Goal: Task Accomplishment & Management: Use online tool/utility

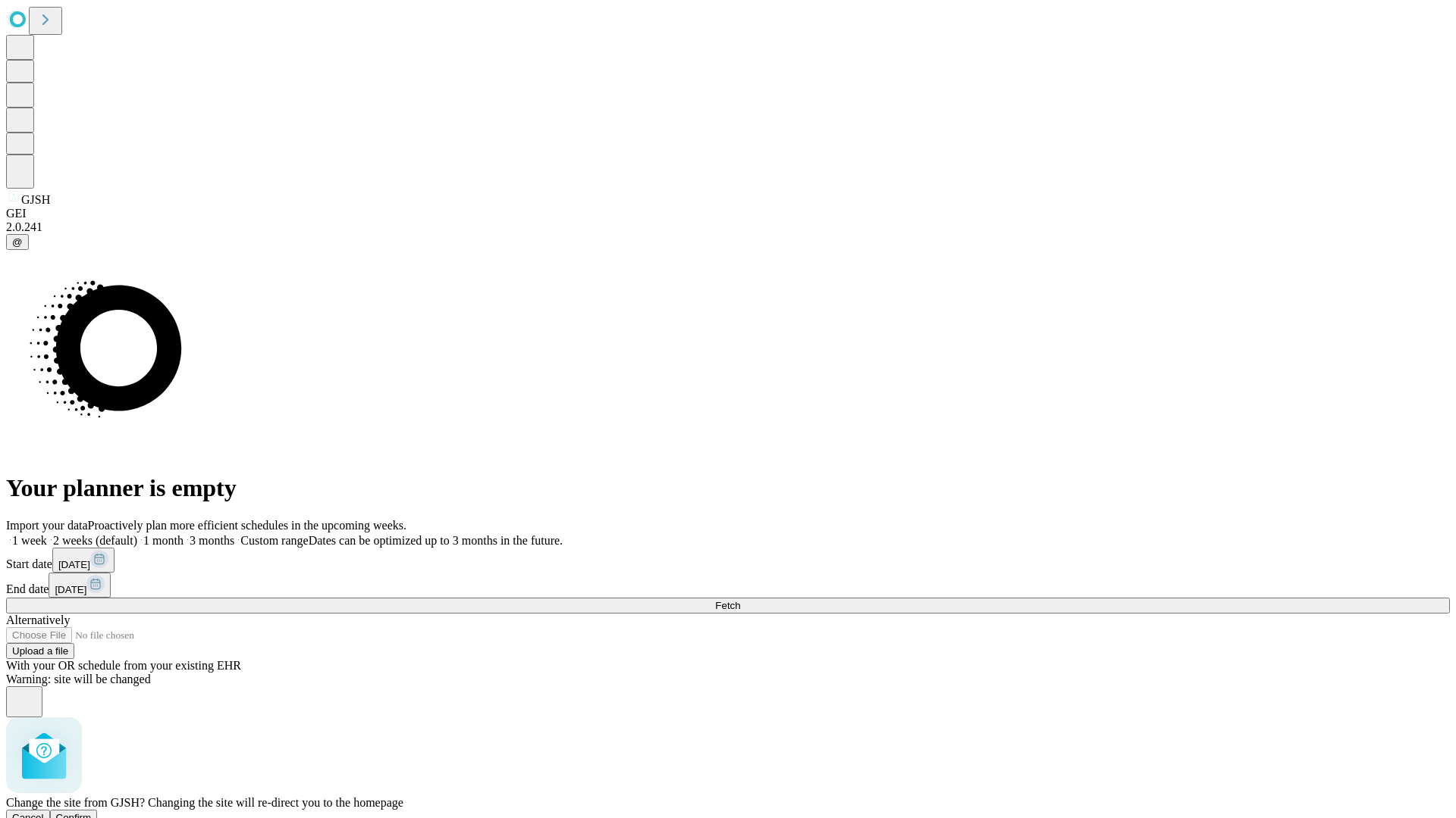
click at [92, 813] on span "Confirm" at bounding box center [74, 818] width 35 height 11
click at [47, 534] on label "1 week" at bounding box center [26, 540] width 41 height 13
click at [740, 600] on span "Fetch" at bounding box center [728, 606] width 25 height 11
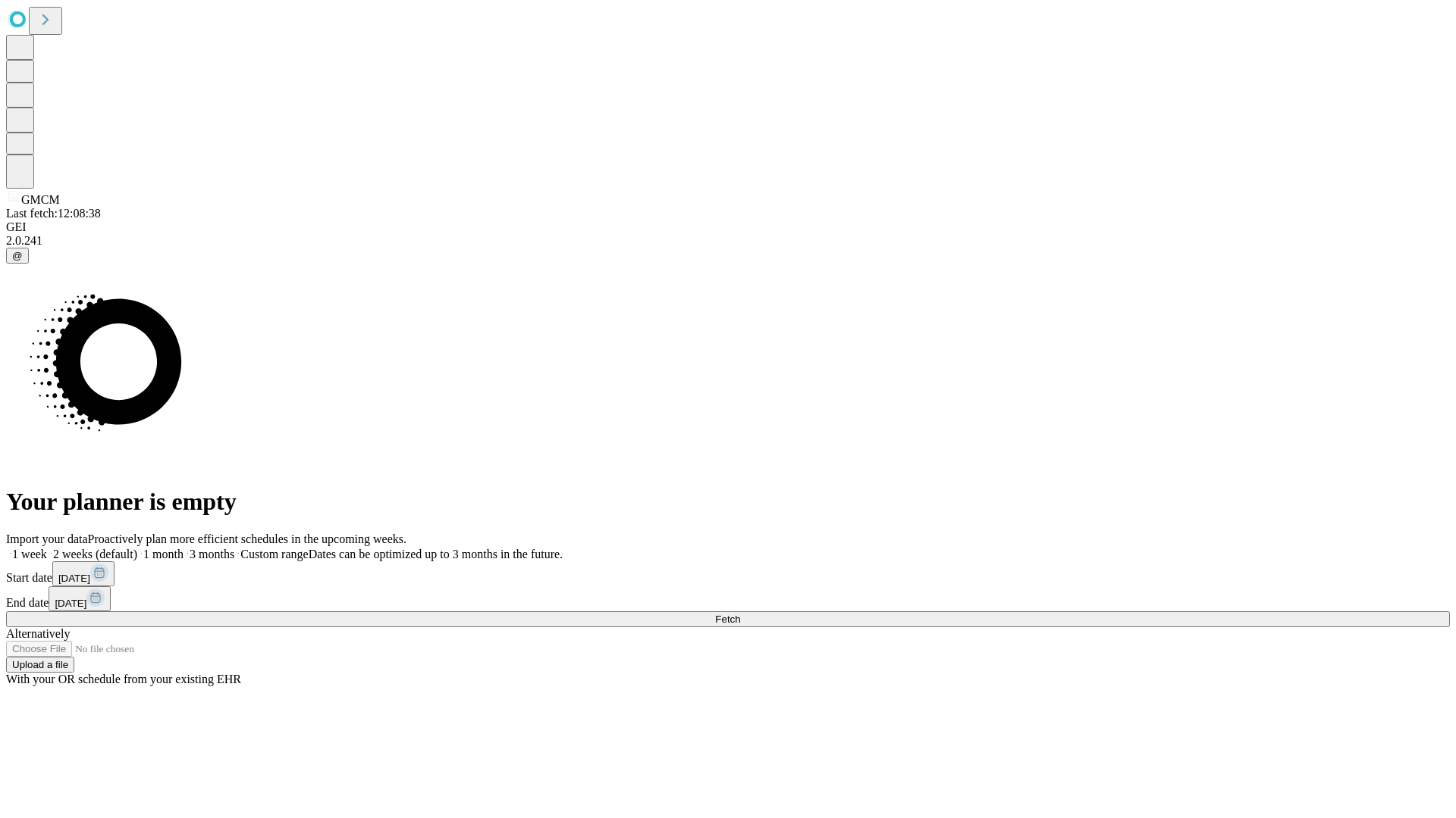
click at [47, 548] on label "1 week" at bounding box center [26, 554] width 41 height 13
click at [740, 614] on span "Fetch" at bounding box center [728, 619] width 25 height 11
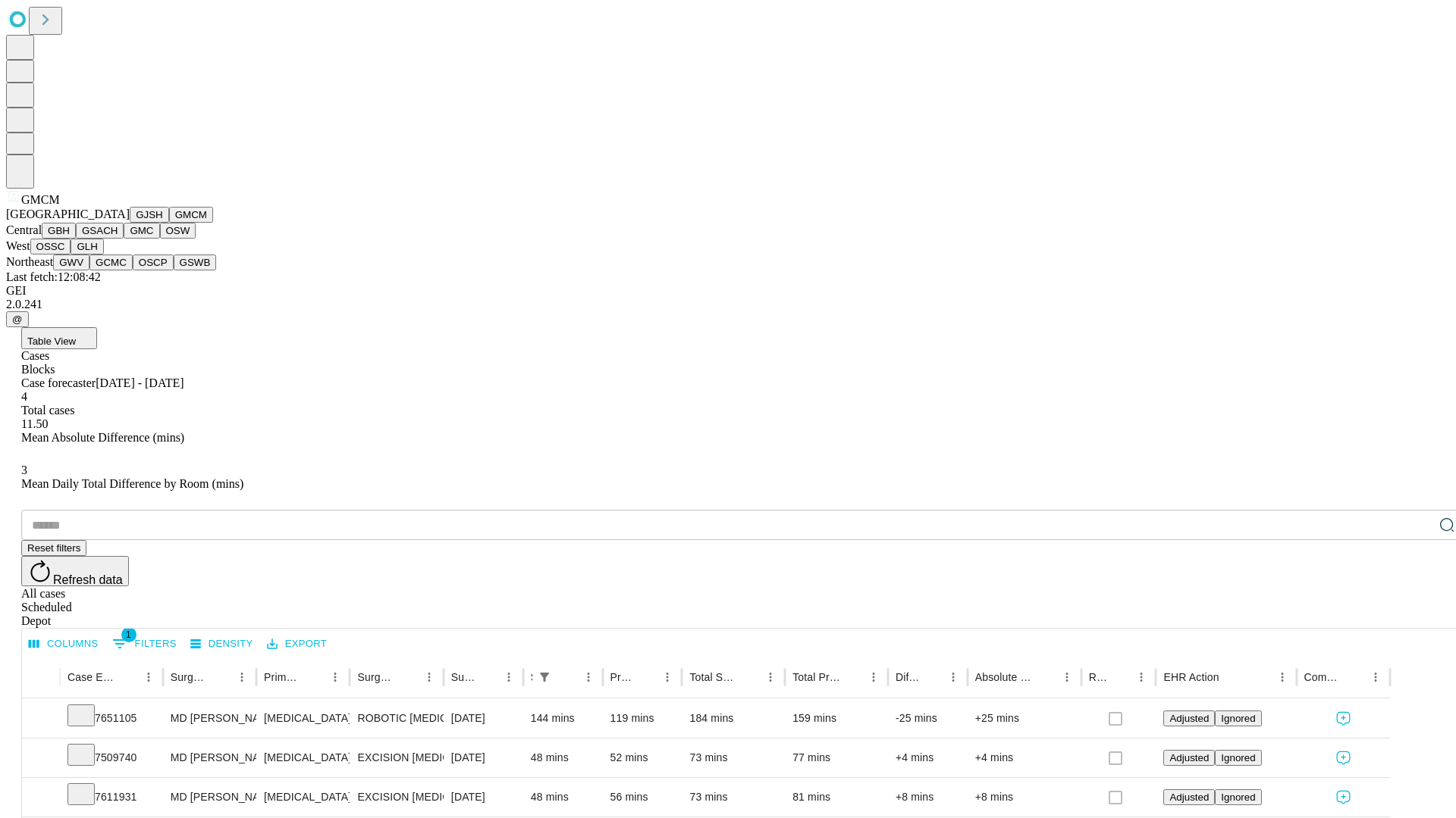
click at [76, 239] on button "GBH" at bounding box center [58, 231] width 34 height 16
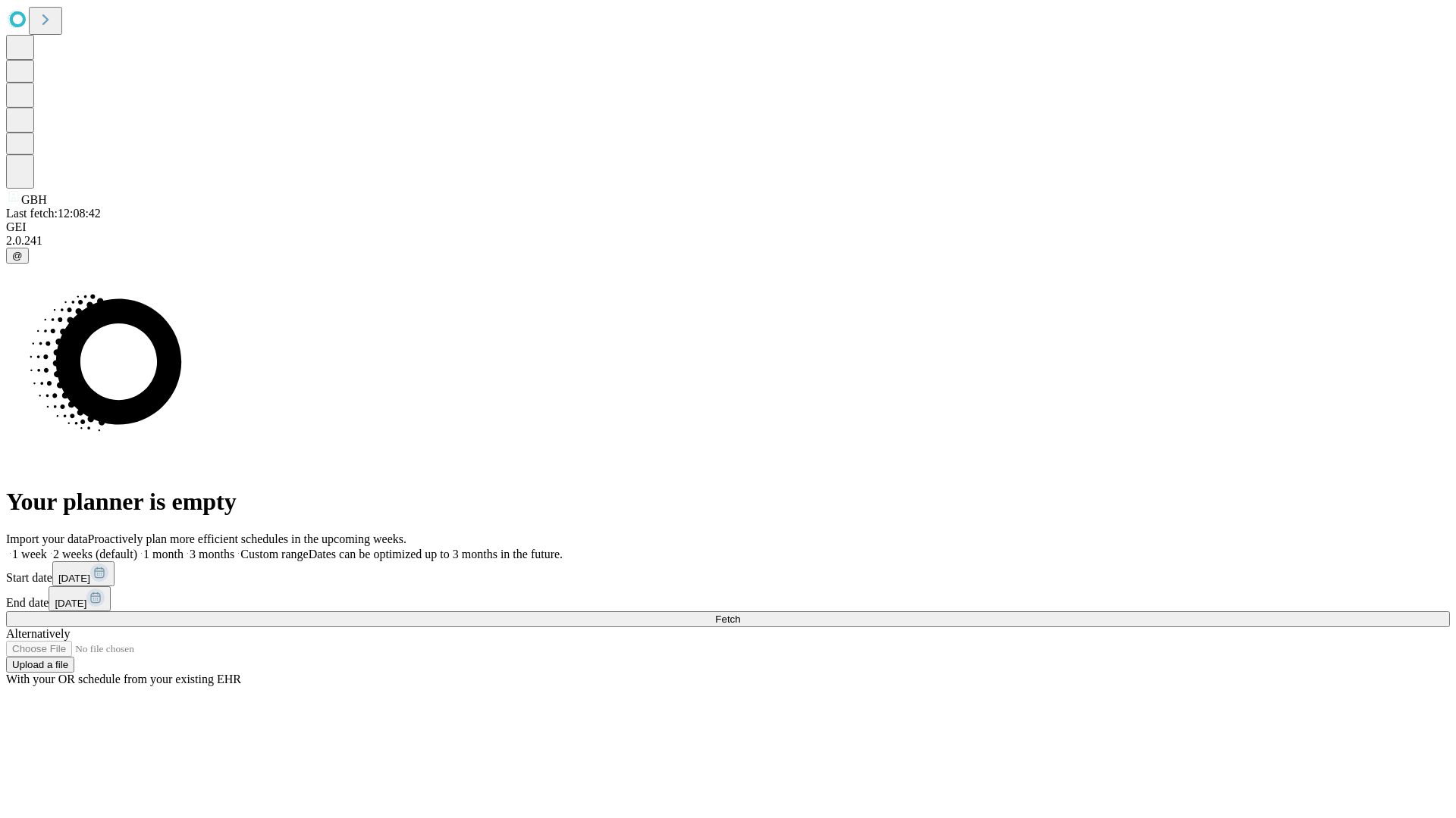
click at [47, 548] on label "1 week" at bounding box center [26, 554] width 41 height 13
click at [740, 614] on span "Fetch" at bounding box center [728, 619] width 25 height 11
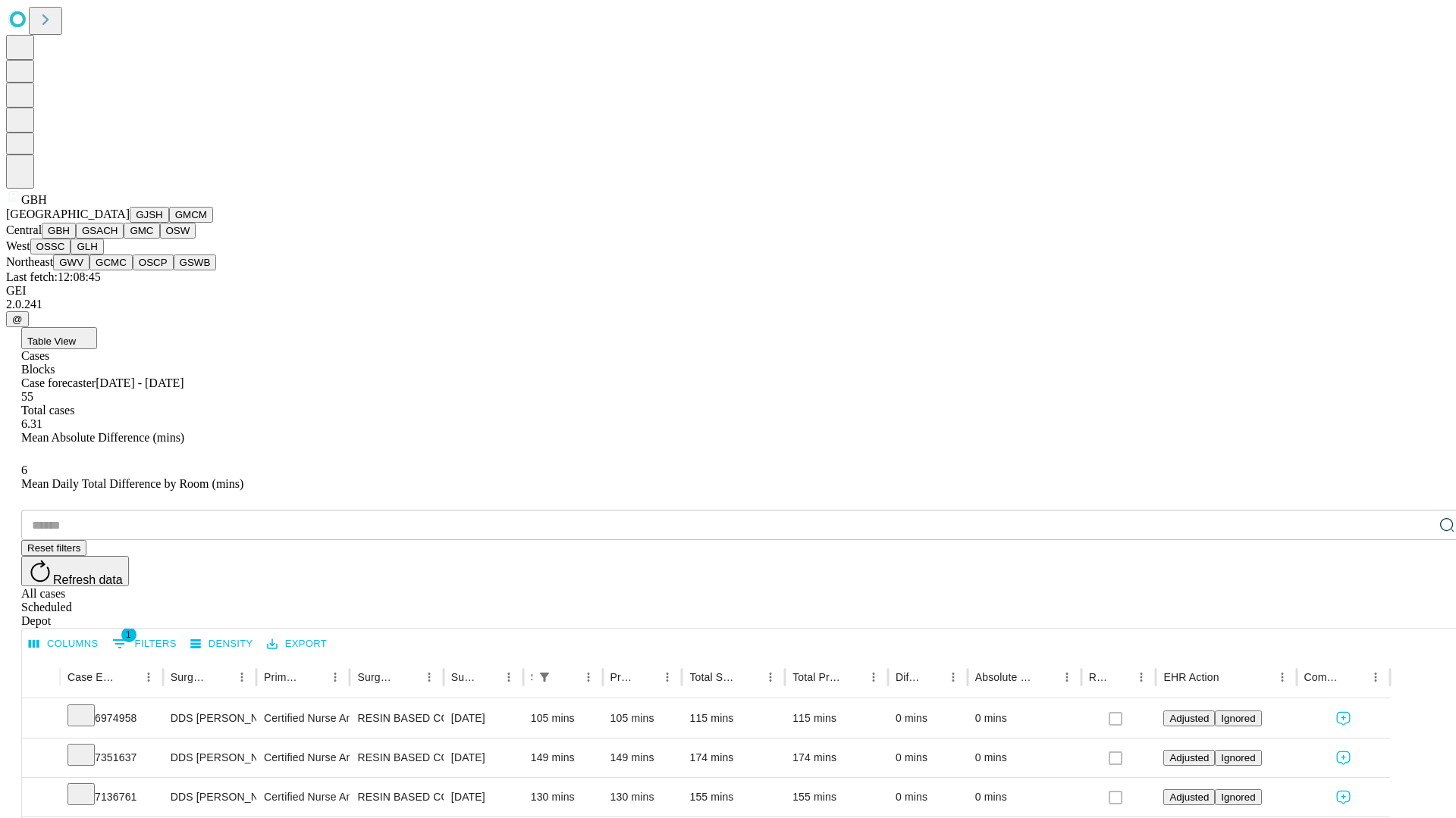
click at [117, 239] on button "GSACH" at bounding box center [100, 231] width 48 height 16
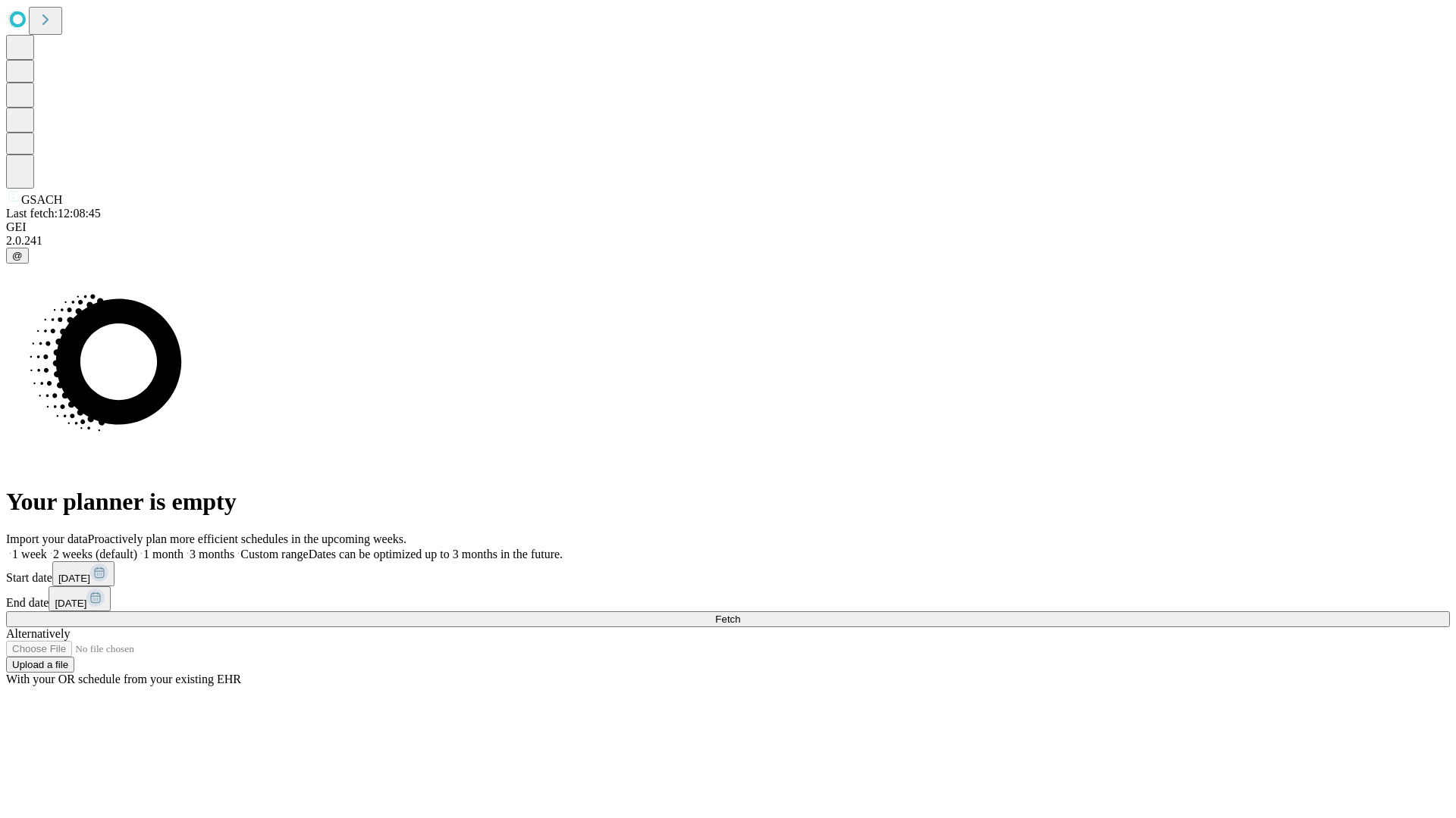
click at [47, 548] on label "1 week" at bounding box center [26, 554] width 41 height 13
click at [740, 614] on span "Fetch" at bounding box center [728, 619] width 25 height 11
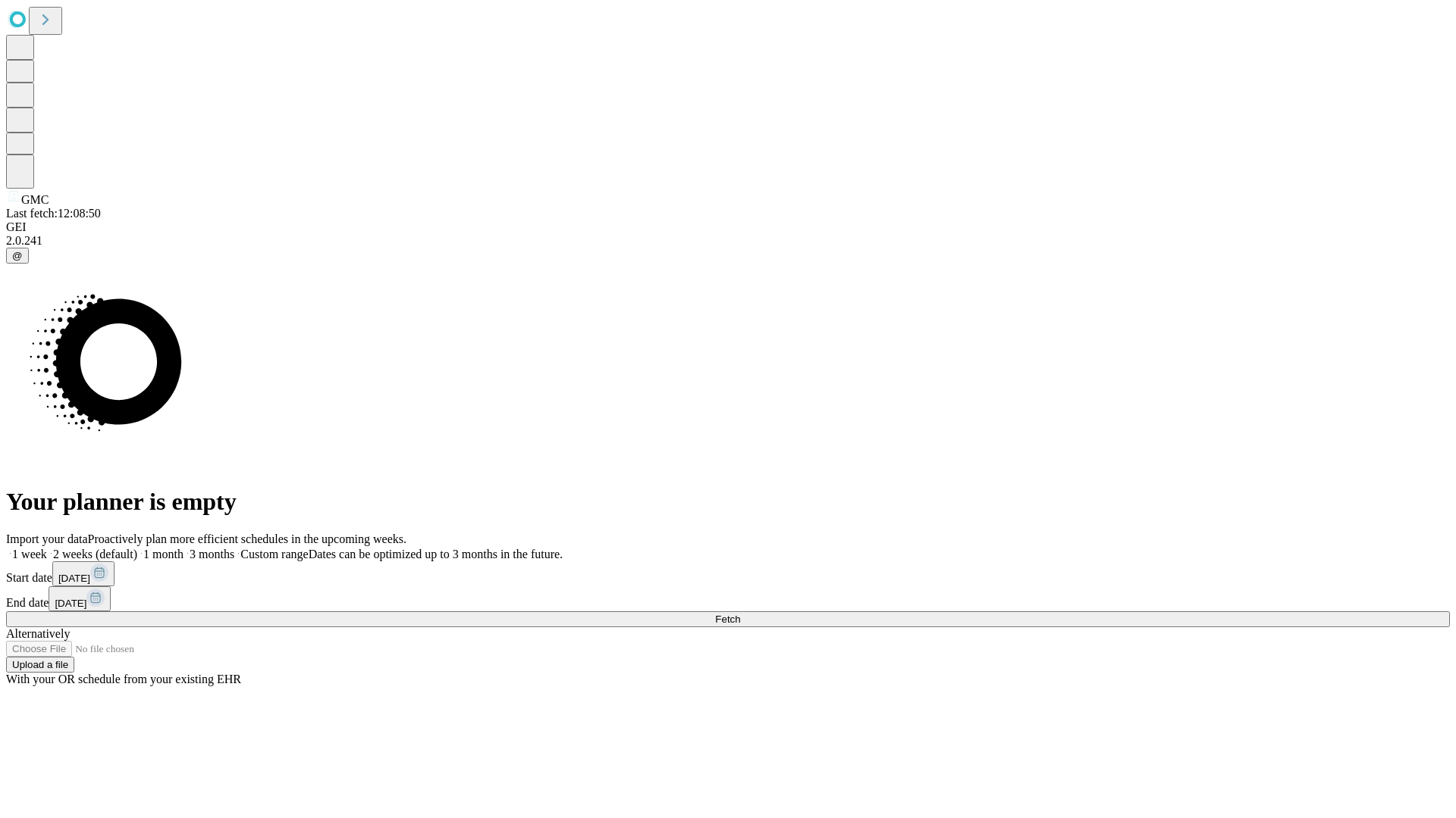
click at [47, 548] on label "1 week" at bounding box center [26, 554] width 41 height 13
click at [740, 614] on span "Fetch" at bounding box center [728, 619] width 25 height 11
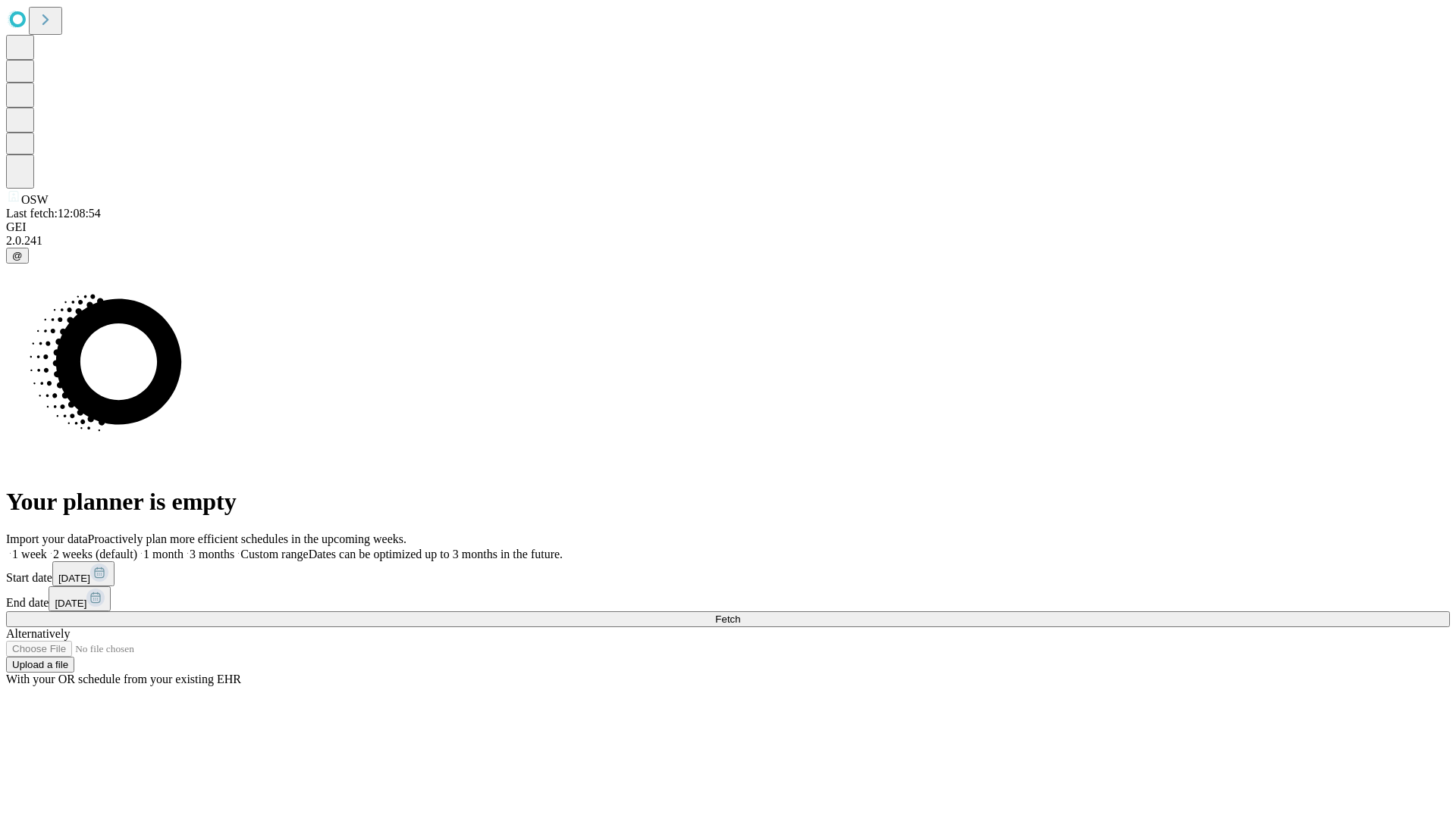
click at [47, 548] on label "1 week" at bounding box center [26, 554] width 41 height 13
click at [740, 614] on span "Fetch" at bounding box center [728, 619] width 25 height 11
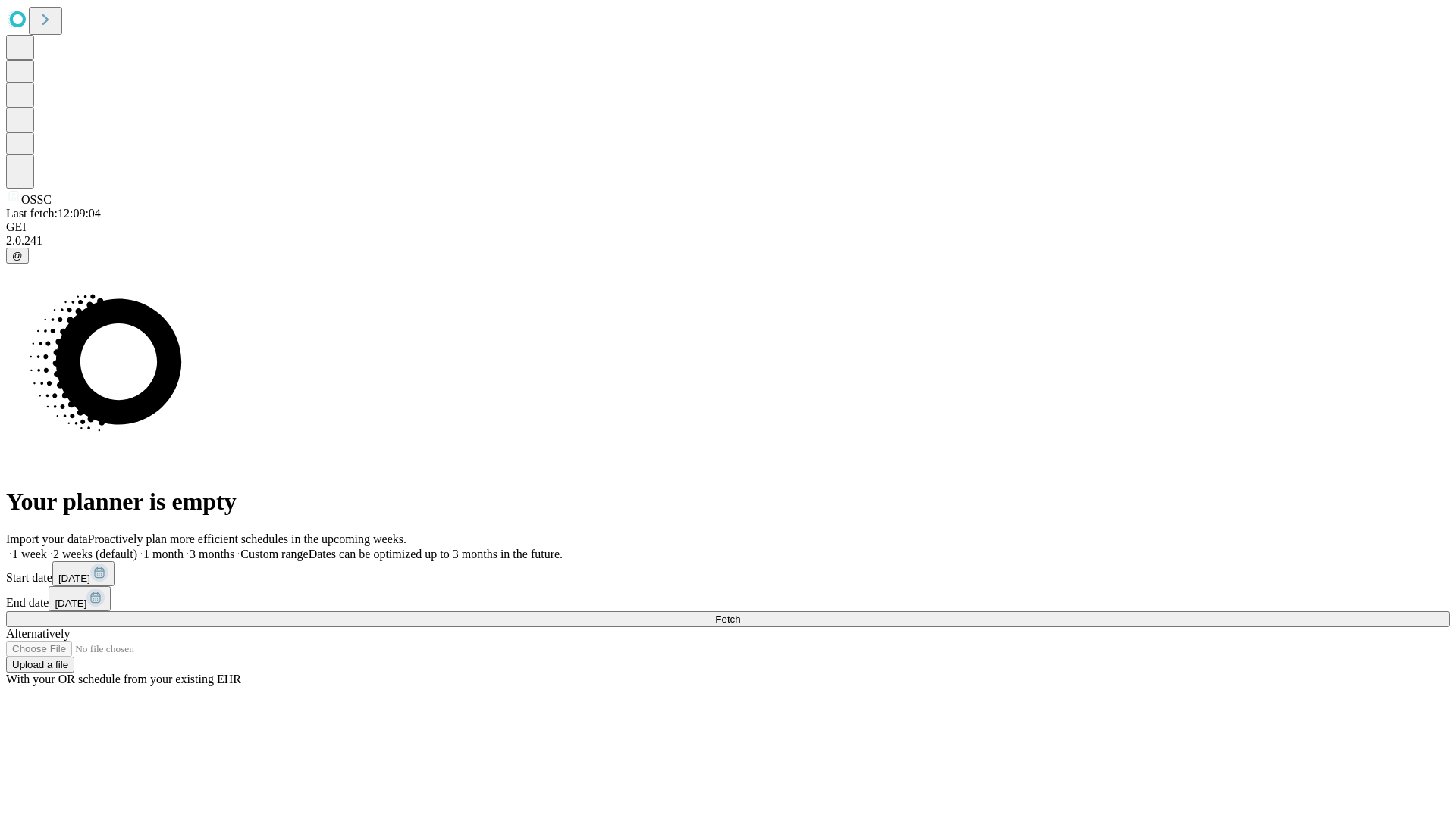
click at [47, 548] on label "1 week" at bounding box center [26, 554] width 41 height 13
click at [740, 614] on span "Fetch" at bounding box center [728, 619] width 25 height 11
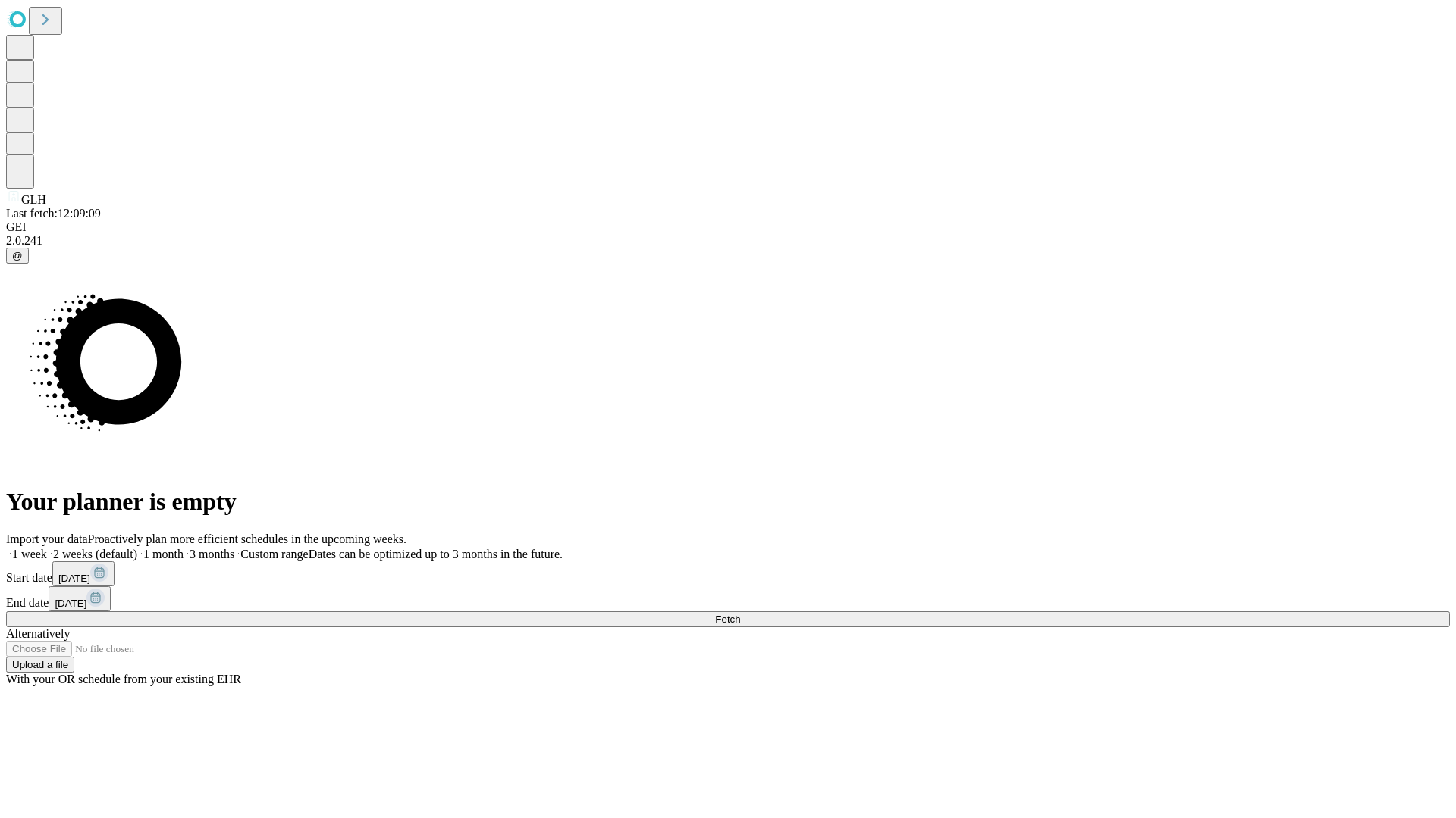
click at [47, 548] on label "1 week" at bounding box center [26, 554] width 41 height 13
click at [740, 614] on span "Fetch" at bounding box center [728, 619] width 25 height 11
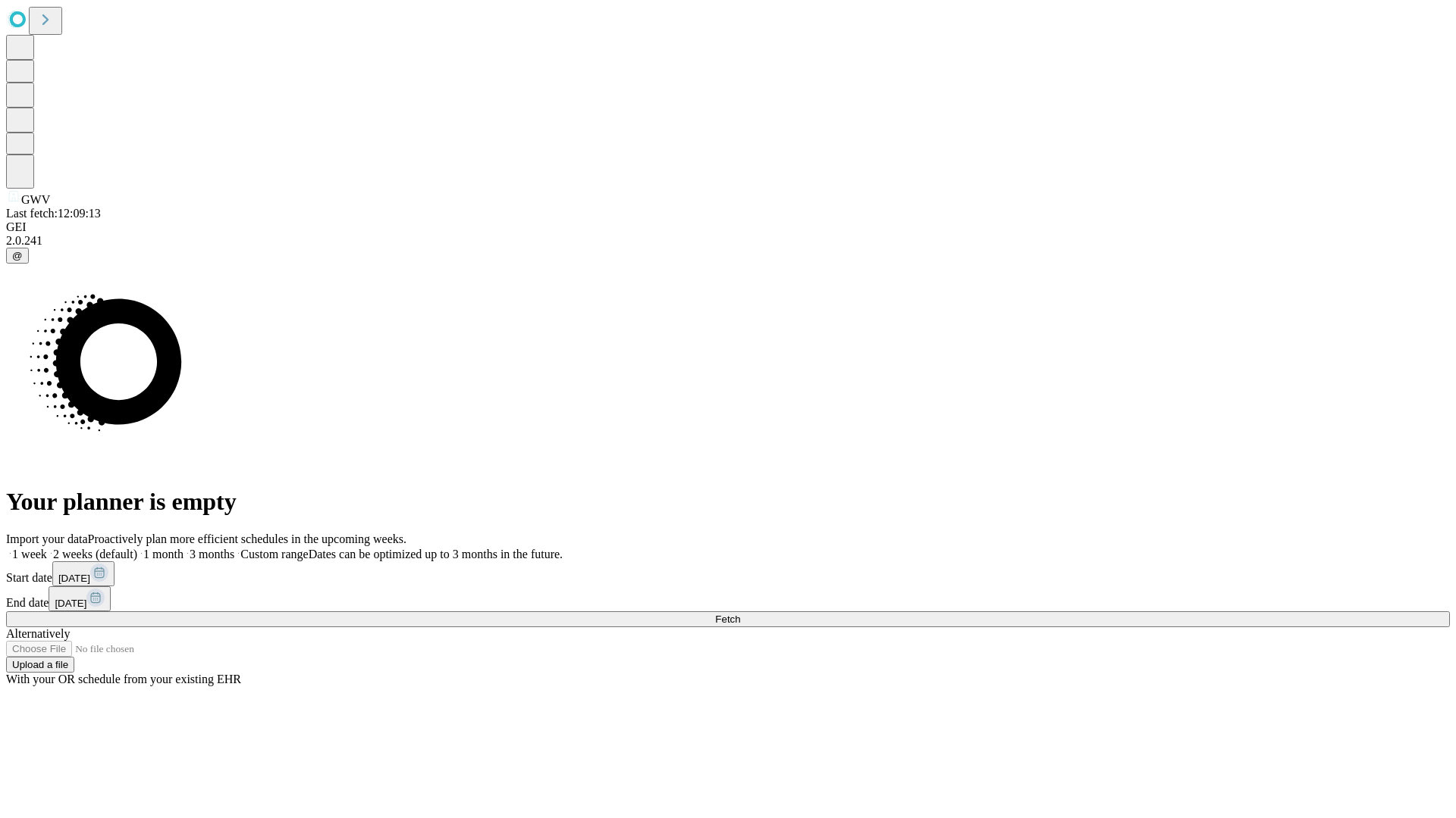
click at [47, 548] on label "1 week" at bounding box center [26, 554] width 41 height 13
click at [740, 614] on span "Fetch" at bounding box center [728, 619] width 25 height 11
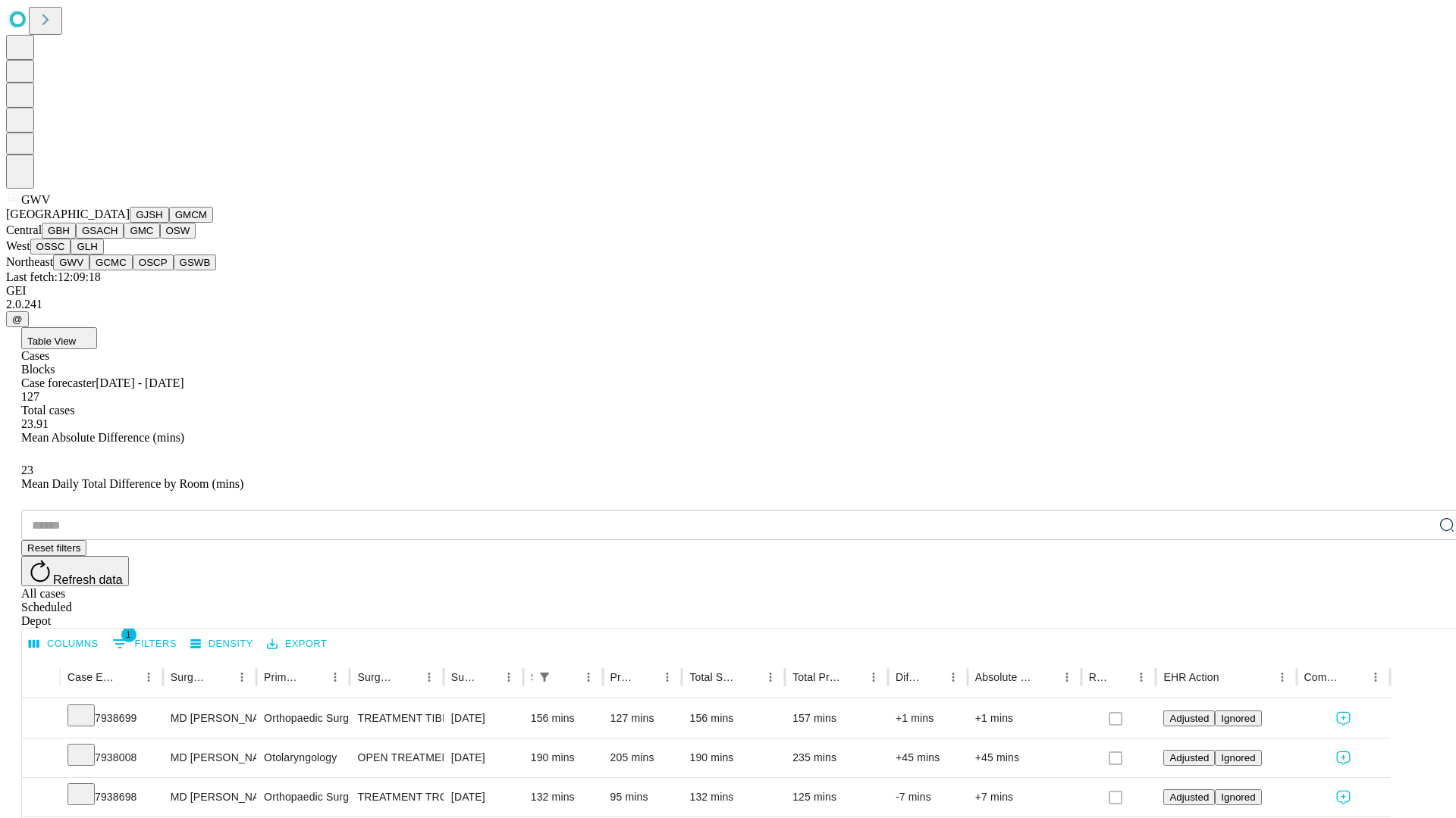
click at [117, 271] on button "GCMC" at bounding box center [110, 263] width 43 height 16
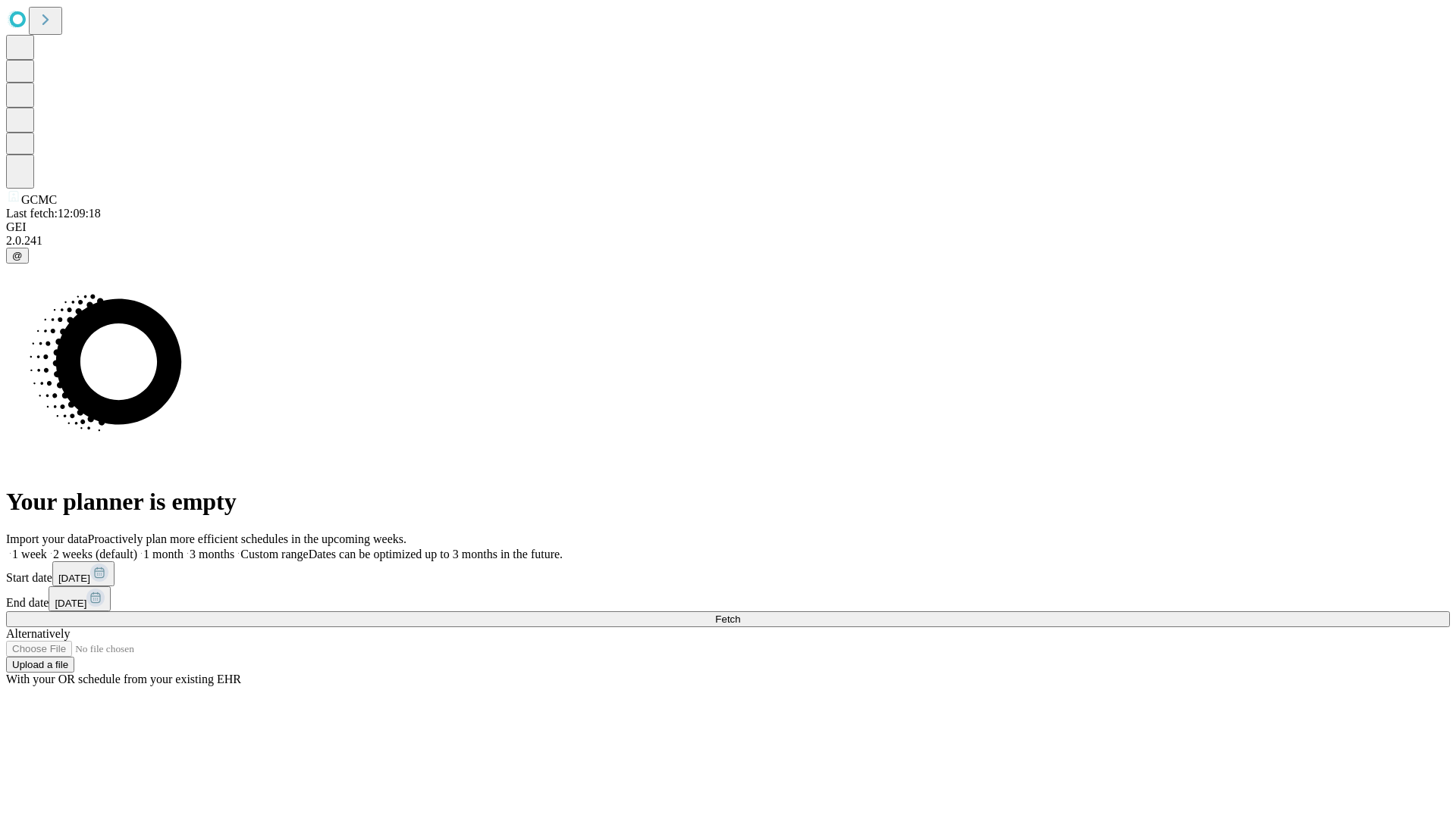
click at [47, 548] on label "1 week" at bounding box center [26, 554] width 41 height 13
click at [740, 614] on span "Fetch" at bounding box center [728, 619] width 25 height 11
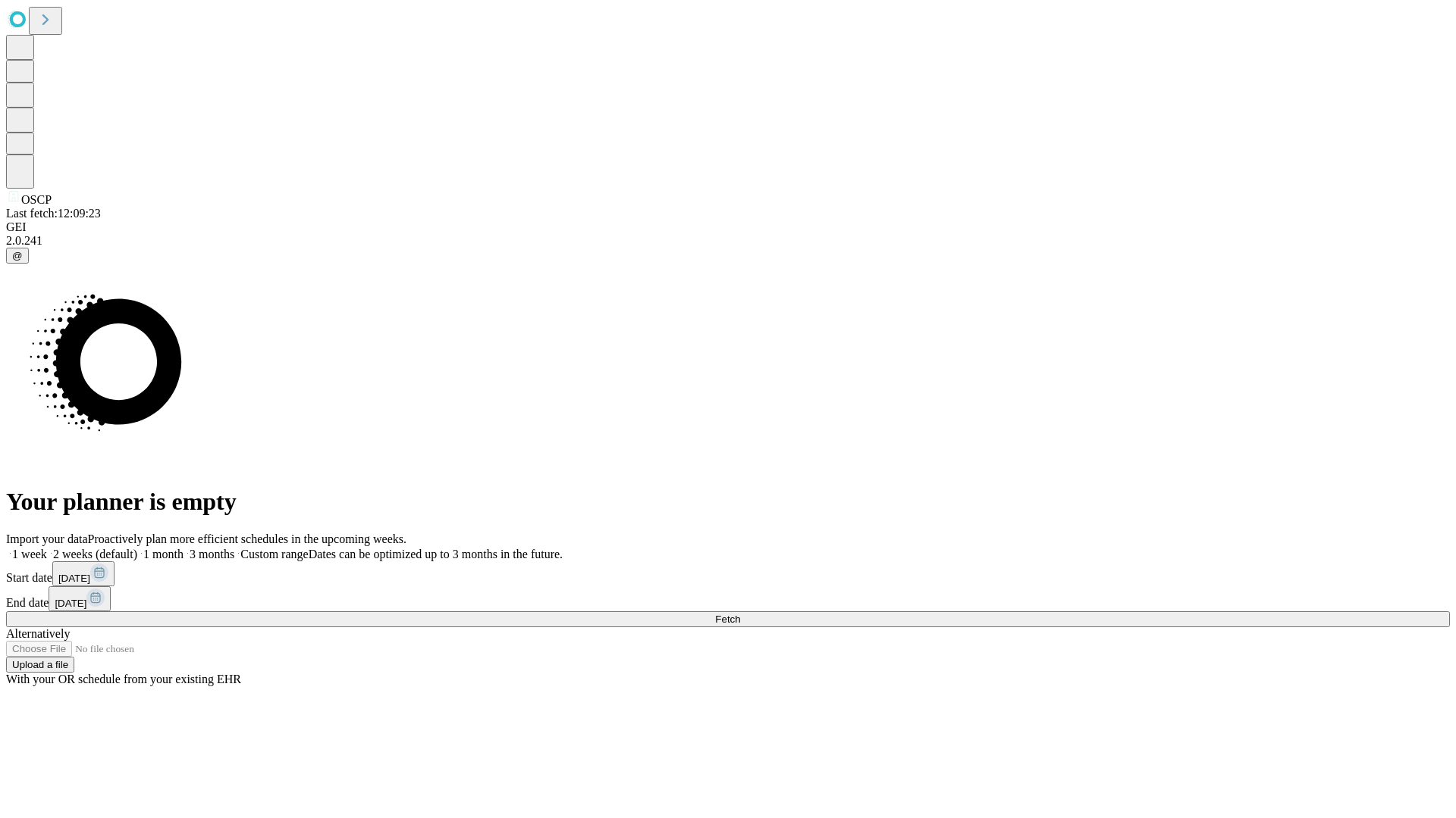
click at [47, 548] on label "1 week" at bounding box center [26, 554] width 41 height 13
click at [740, 614] on span "Fetch" at bounding box center [728, 619] width 25 height 11
